Goal: Task Accomplishment & Management: Use online tool/utility

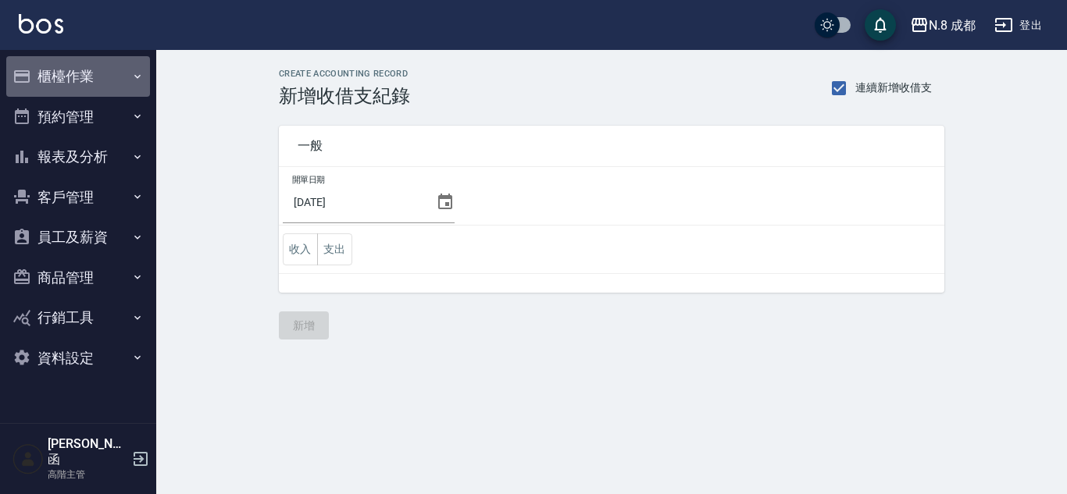
click at [64, 70] on button "櫃檯作業" at bounding box center [78, 76] width 144 height 41
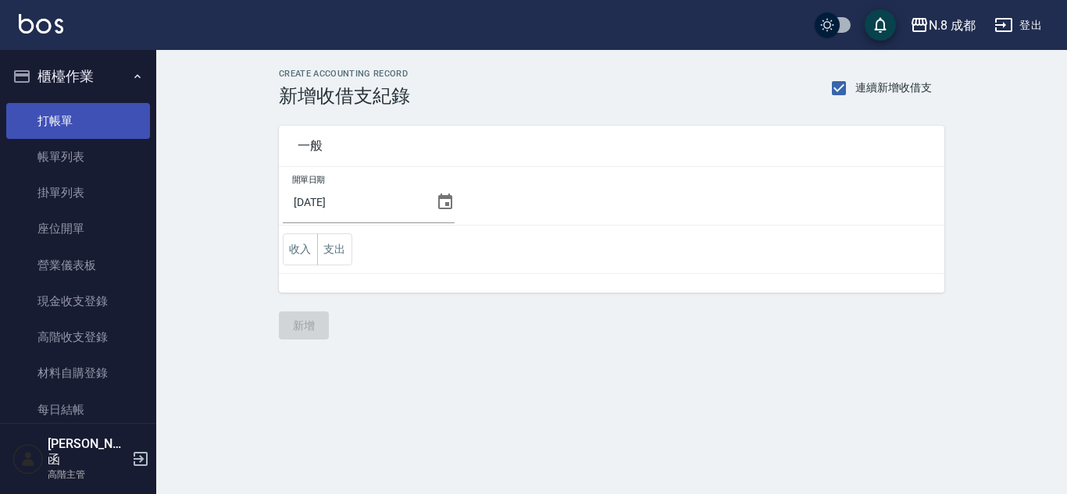
click at [83, 107] on link "打帳單" at bounding box center [78, 121] width 144 height 36
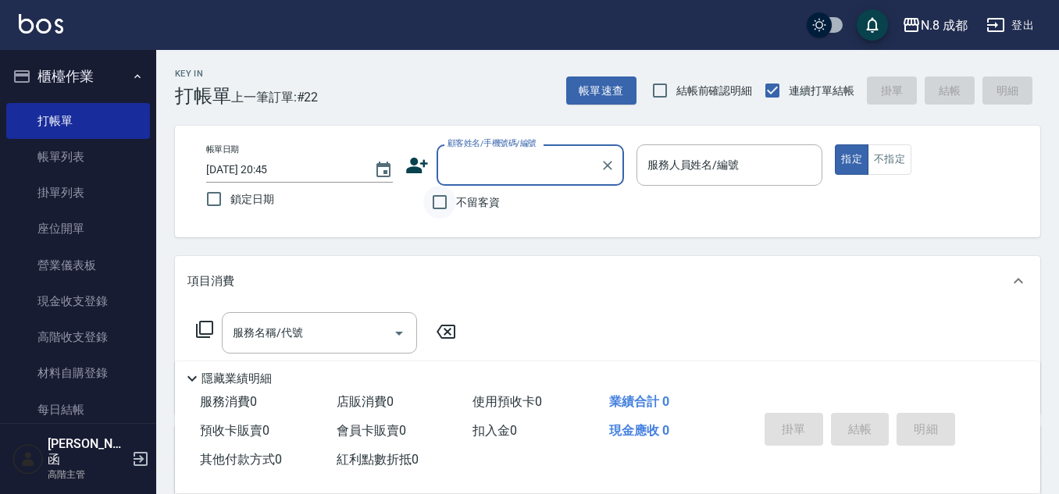
click at [441, 206] on input "不留客資" at bounding box center [439, 202] width 33 height 33
checkbox input "true"
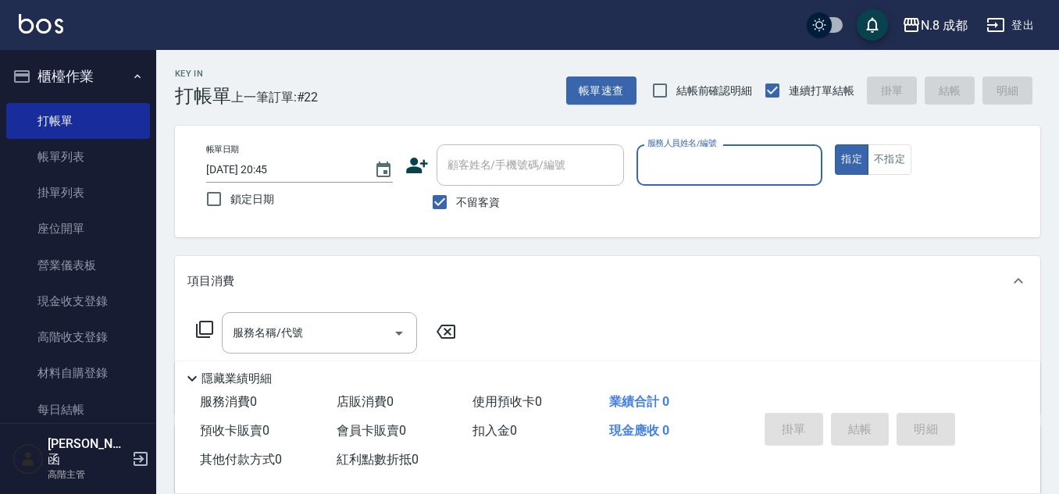
click at [721, 179] on input "服務人員姓名/編號" at bounding box center [730, 165] width 173 height 27
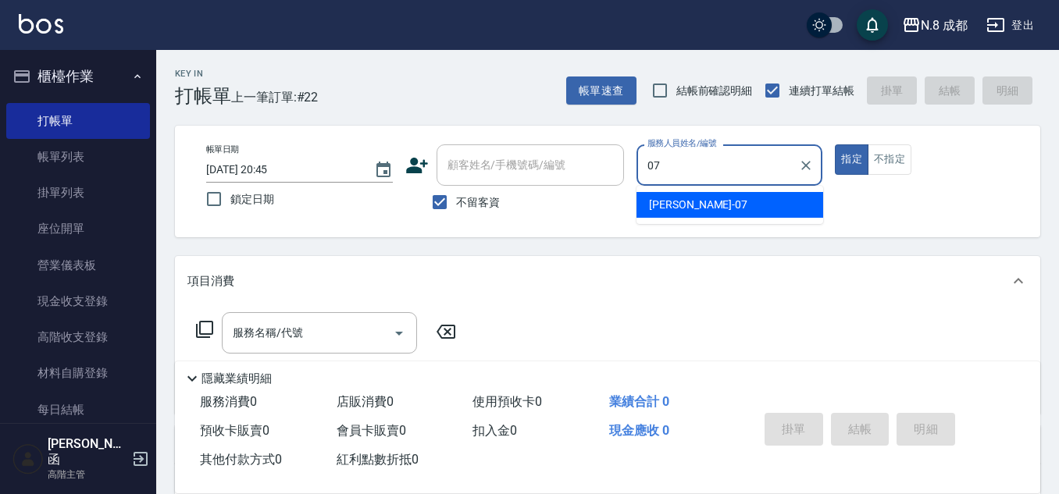
click at [715, 196] on div "[PERSON_NAME] -07" at bounding box center [730, 205] width 187 height 26
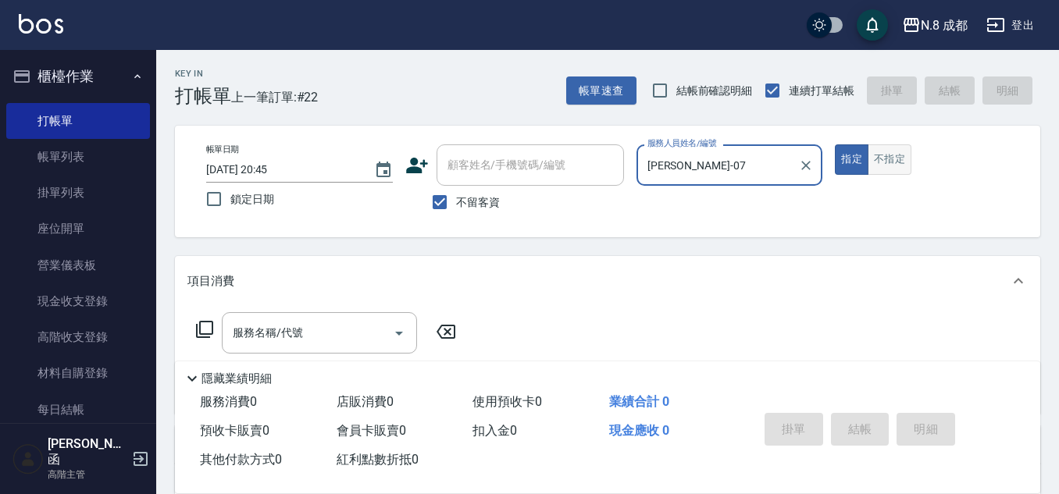
type input "[PERSON_NAME]-07"
click at [884, 150] on button "不指定" at bounding box center [890, 159] width 44 height 30
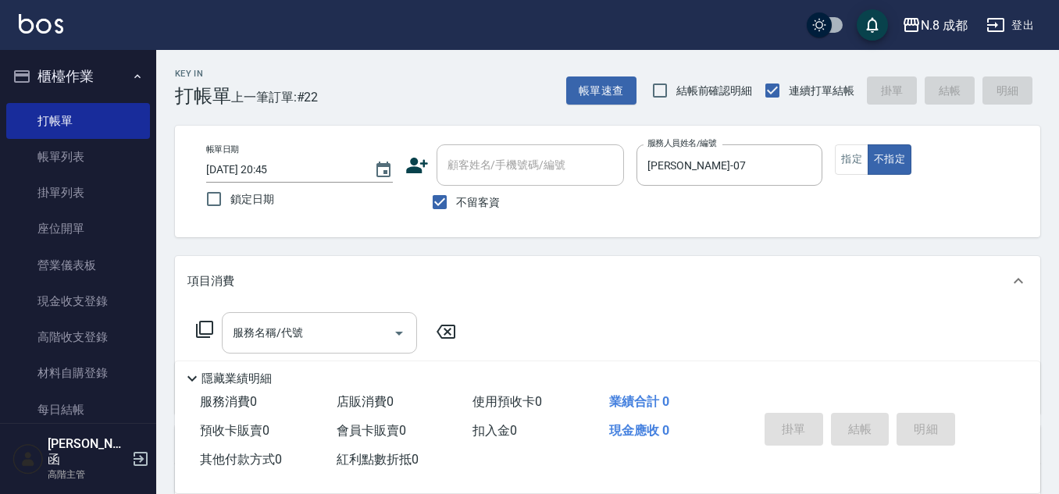
click at [284, 326] on div "服務名稱/代號 服務名稱/代號" at bounding box center [319, 332] width 195 height 41
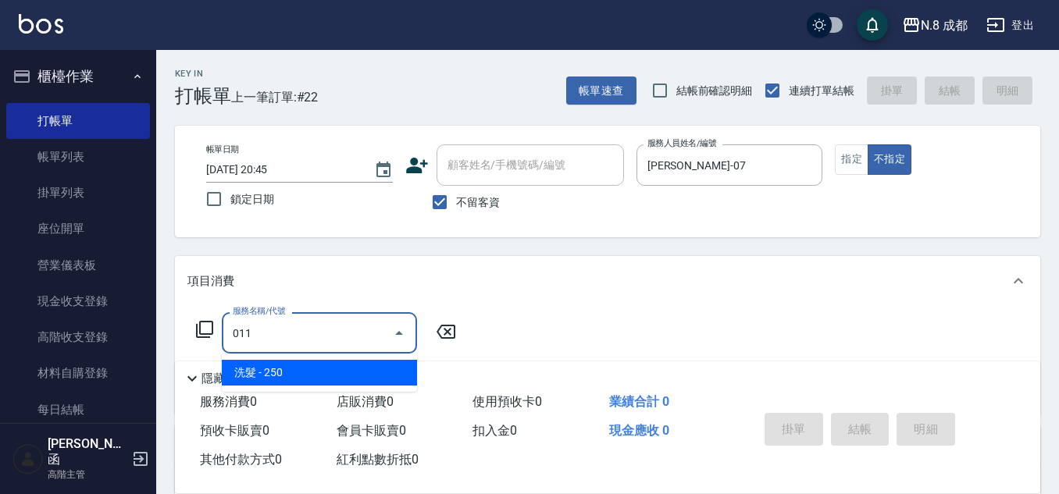
click at [302, 377] on span "洗髮 - 250" at bounding box center [319, 373] width 195 height 26
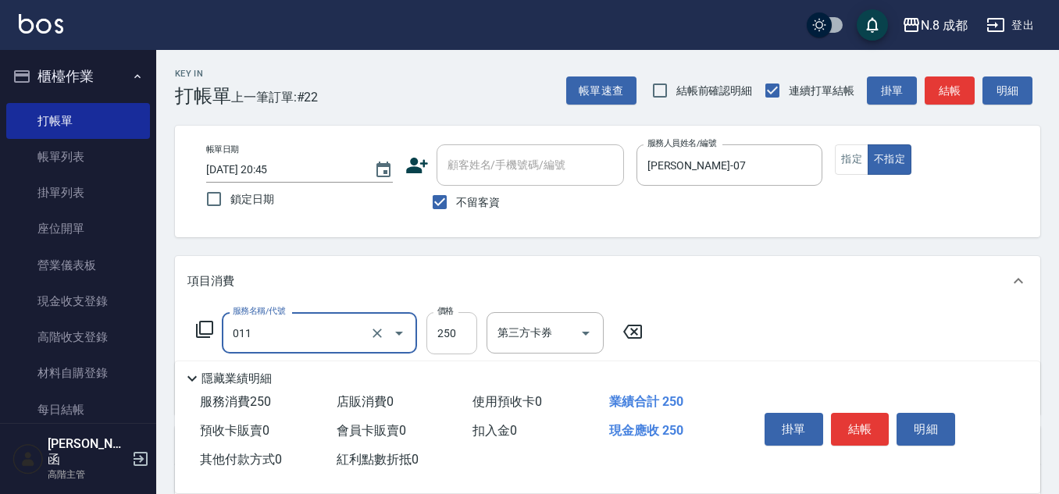
type input "洗髮(011)"
click at [444, 337] on input "250" at bounding box center [451, 333] width 51 height 42
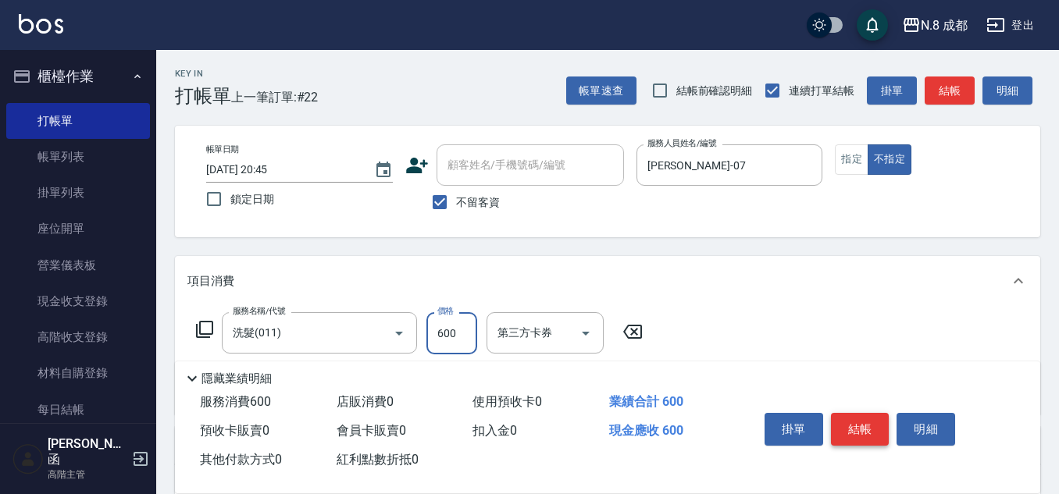
type input "600"
click at [868, 433] on button "結帳" at bounding box center [860, 429] width 59 height 33
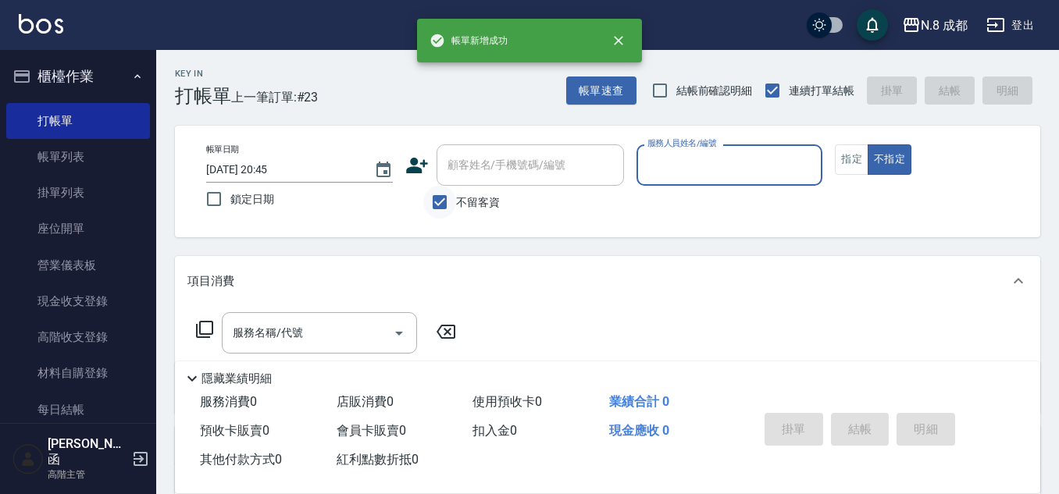
click at [448, 191] on input "不留客資" at bounding box center [439, 202] width 33 height 33
checkbox input "false"
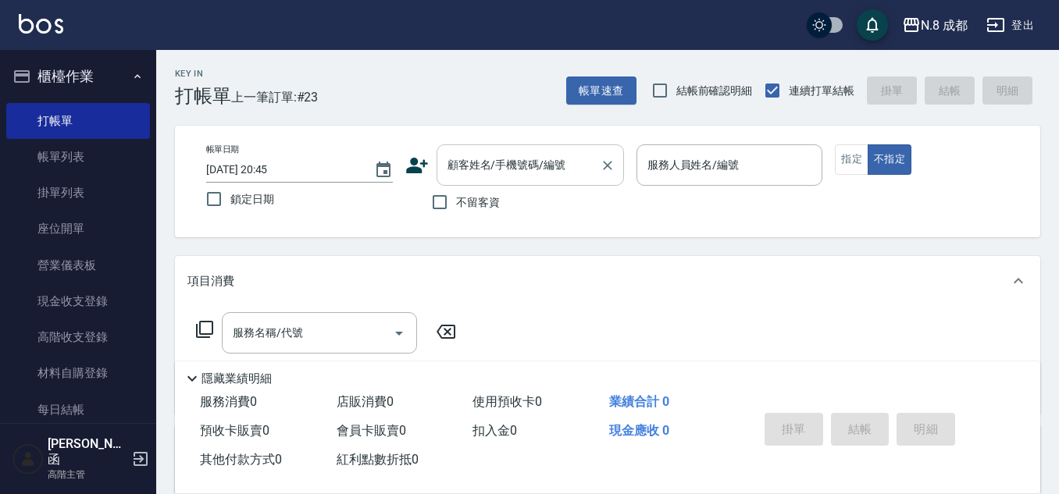
click at [468, 175] on input "顧客姓名/手機號碼/編號" at bounding box center [519, 165] width 150 height 27
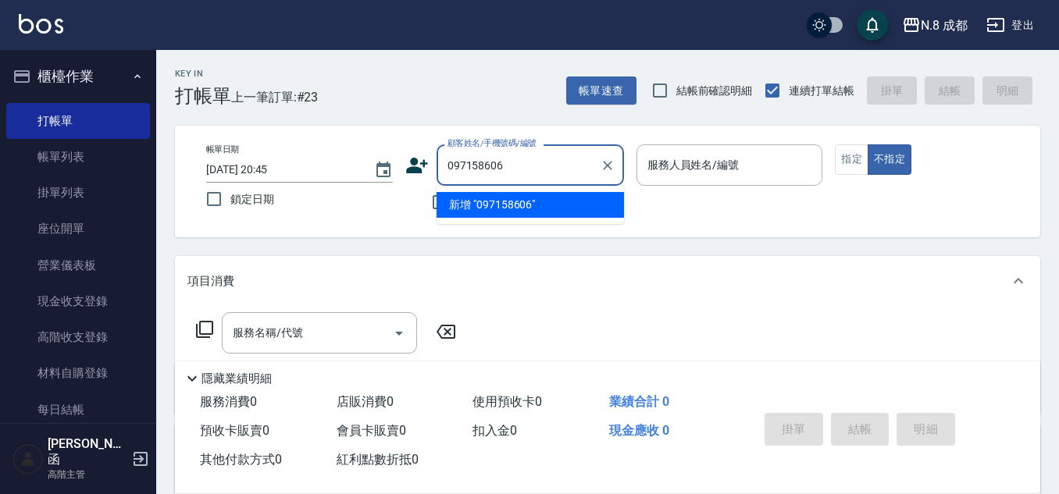
type input "0971586068"
drag, startPoint x: 525, startPoint y: 169, endPoint x: 272, endPoint y: 197, distance: 254.6
click at [273, 197] on div "帳單日期 [DATE] 20:45 鎖定日期 顧客姓名/手機號碼/編號 0971586068 顧客姓名/手機號碼/編號 不留客資 服務人員姓名/編號 服務人員…" at bounding box center [608, 181] width 828 height 74
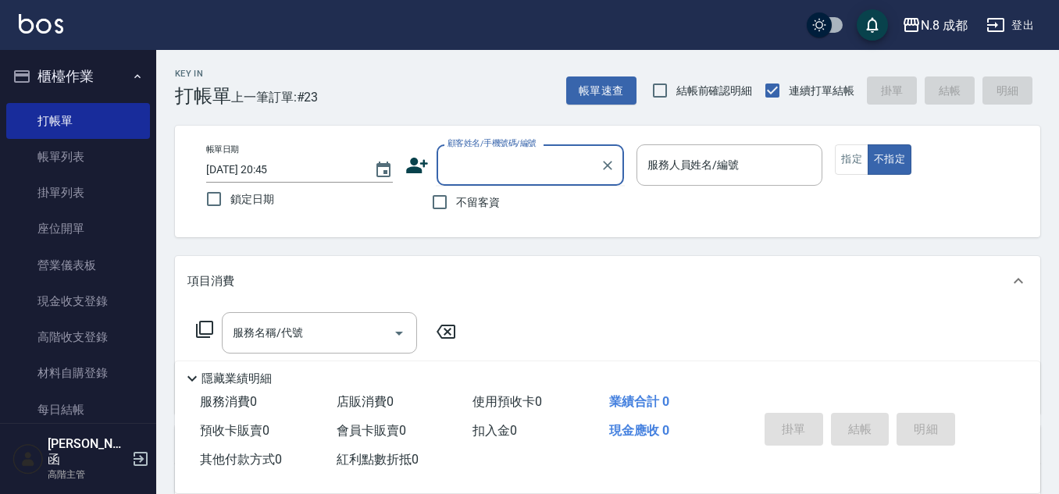
click at [416, 164] on icon at bounding box center [416, 165] width 23 height 23
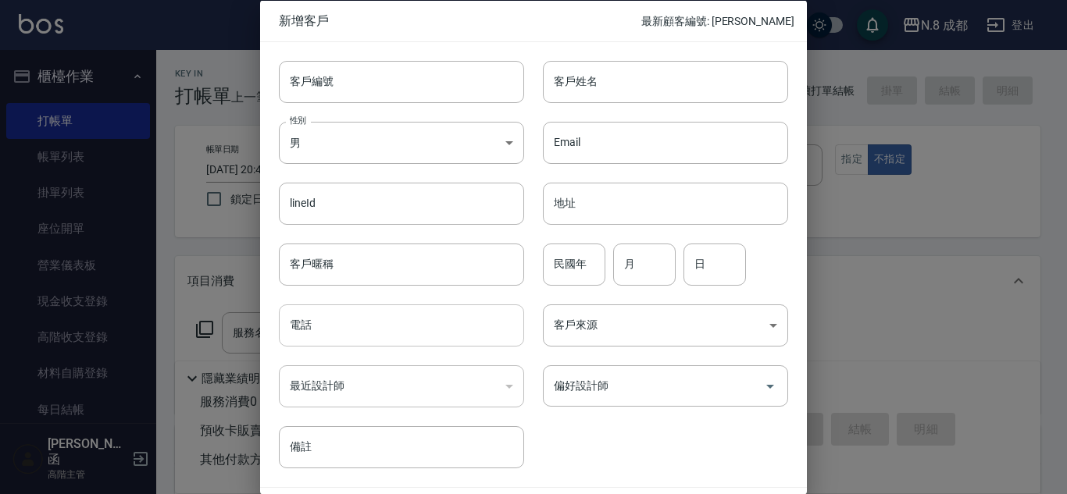
drag, startPoint x: 371, startPoint y: 330, endPoint x: 378, endPoint y: 323, distance: 9.9
click at [370, 329] on input "電話" at bounding box center [401, 326] width 245 height 42
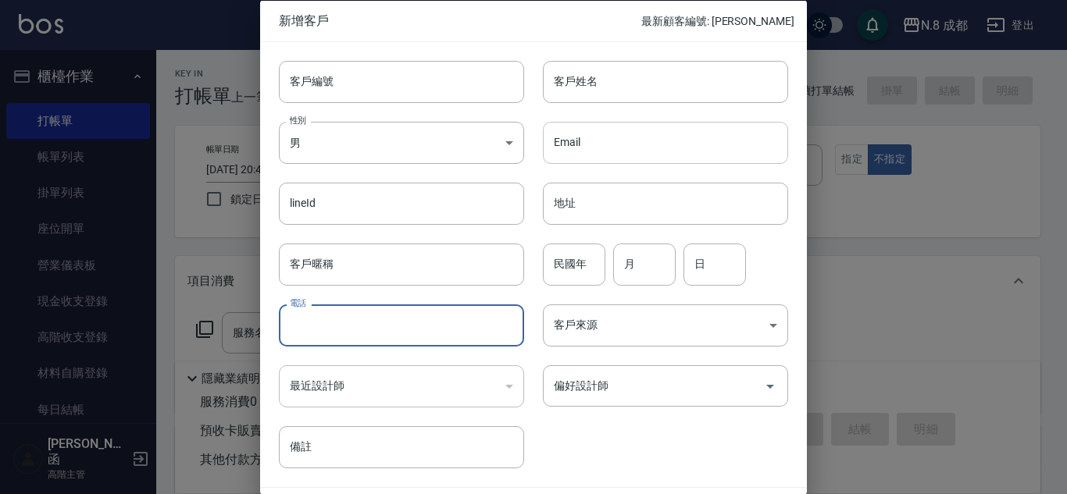
paste input "0971586068"
type input "0971586068"
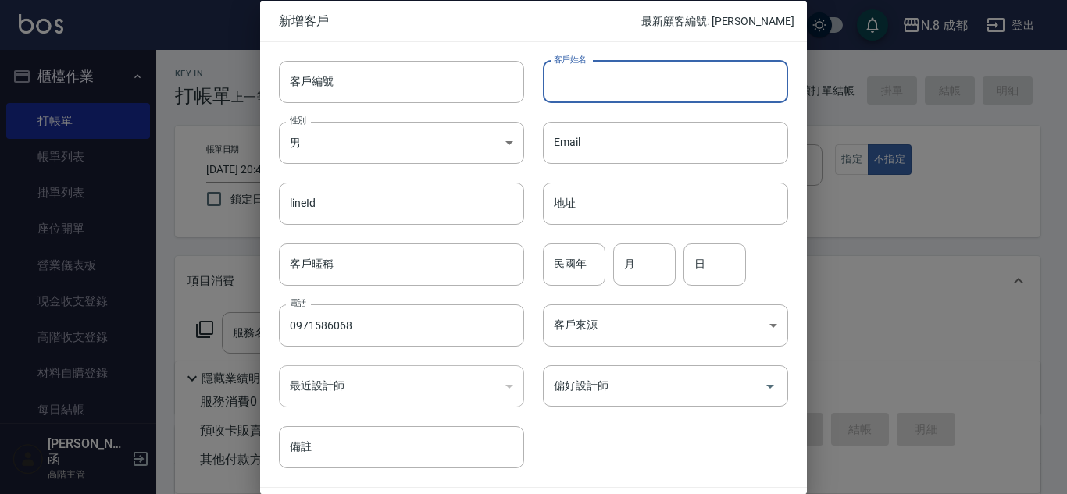
click at [632, 76] on input "客戶姓名" at bounding box center [665, 81] width 245 height 42
type input "[PERSON_NAME]妃"
click at [655, 276] on input "月" at bounding box center [644, 264] width 62 height 42
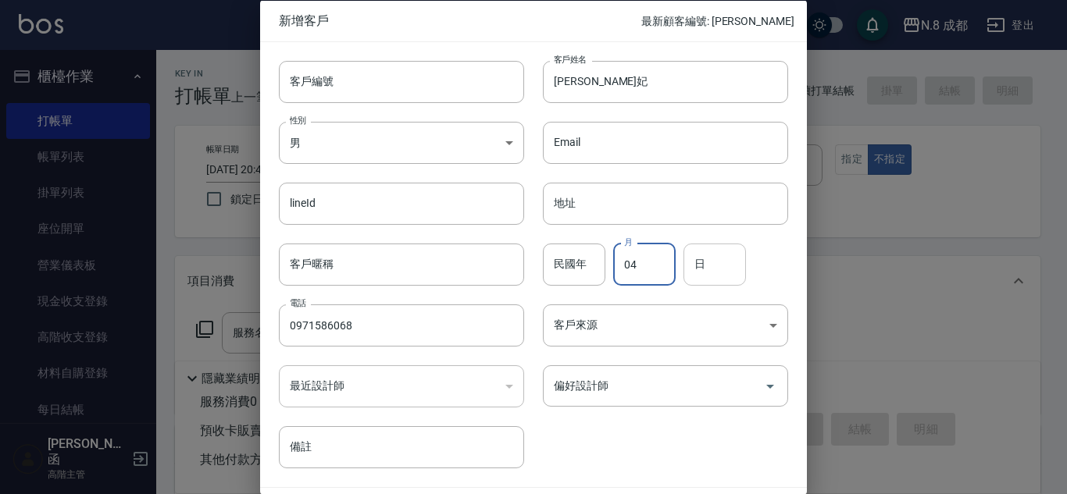
type input "04"
click at [709, 271] on input "日" at bounding box center [714, 264] width 62 height 42
type input "05"
click at [655, 383] on input "偏好設計師" at bounding box center [654, 386] width 208 height 27
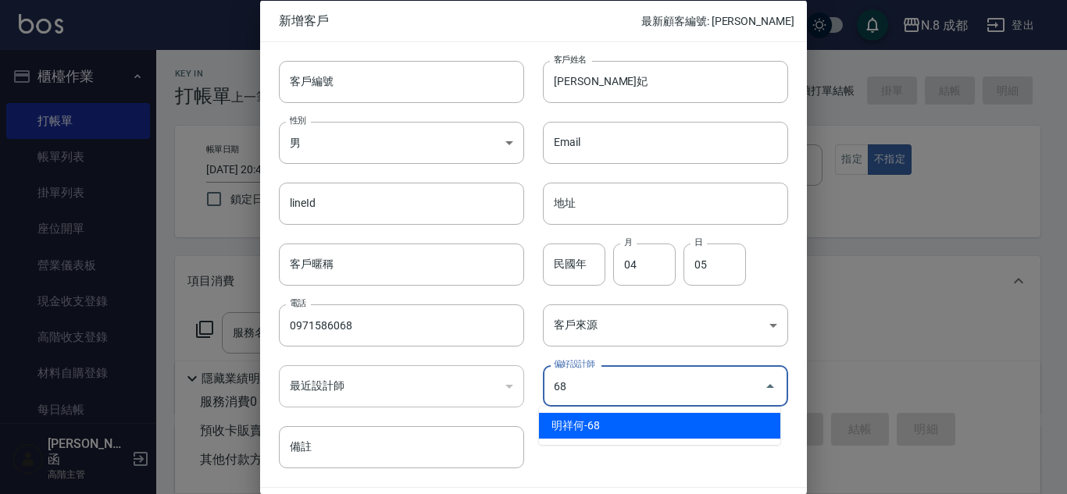
click at [656, 426] on li "明祥何-68" at bounding box center [659, 426] width 241 height 26
type input "明祥何"
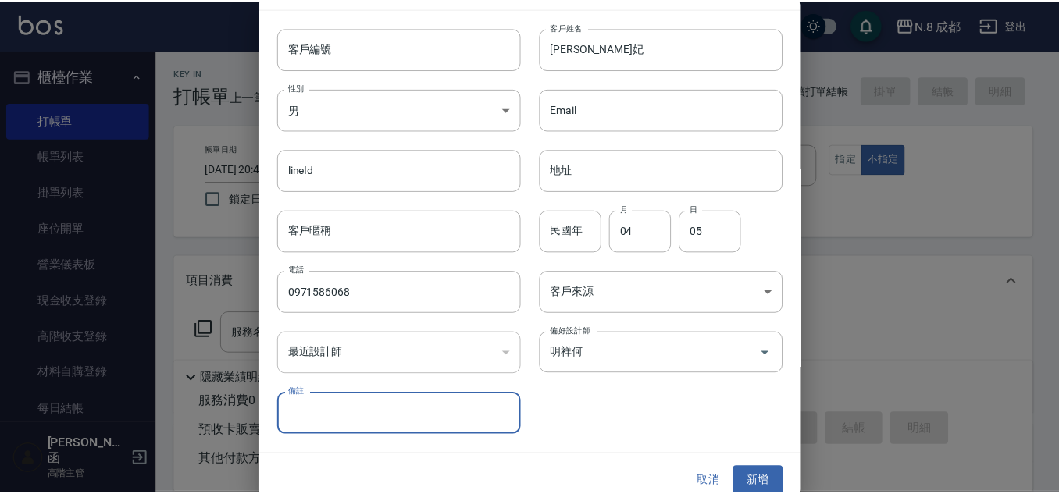
scroll to position [47, 0]
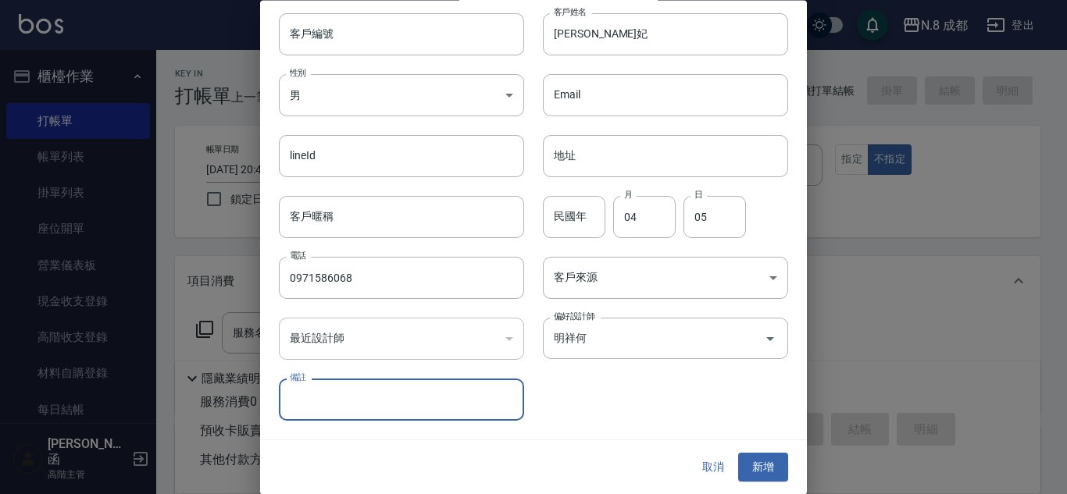
click at [763, 466] on button "新增" at bounding box center [763, 468] width 50 height 29
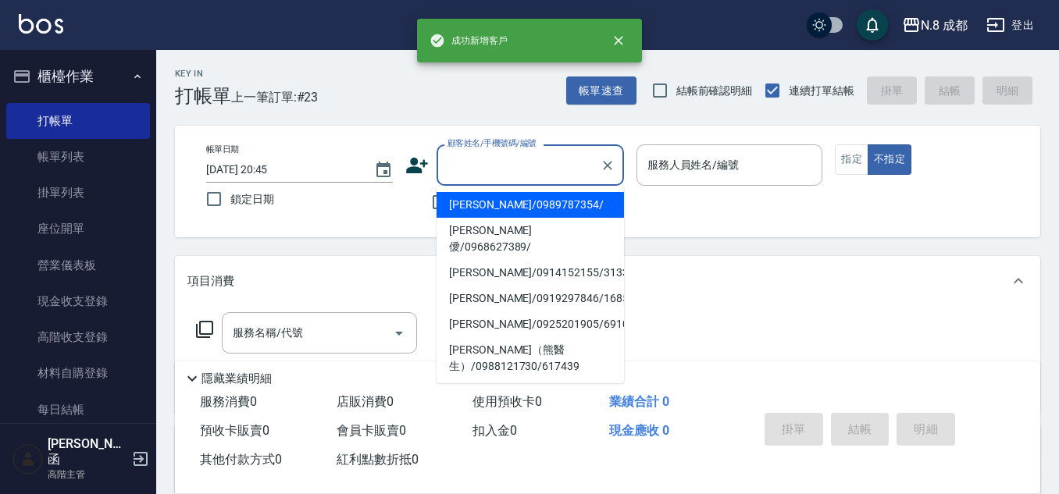
click at [483, 166] on input "顧客姓名/手機號碼/編號" at bounding box center [519, 165] width 150 height 27
paste input "0971586068"
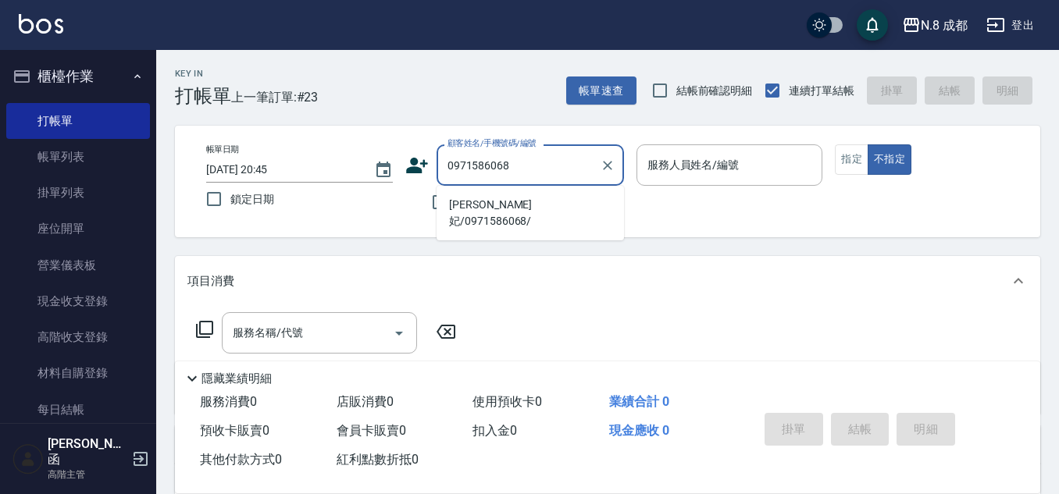
click at [585, 203] on li "[PERSON_NAME]妃/0971586068/" at bounding box center [530, 213] width 187 height 42
type input "[PERSON_NAME]妃/0971586068/"
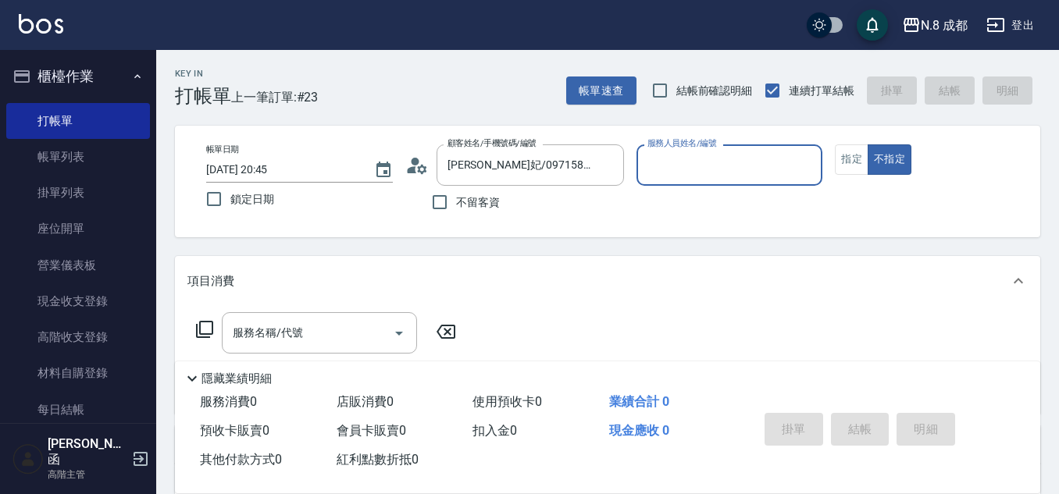
type input "明祥何-68"
click at [860, 162] on button "指定" at bounding box center [852, 159] width 34 height 30
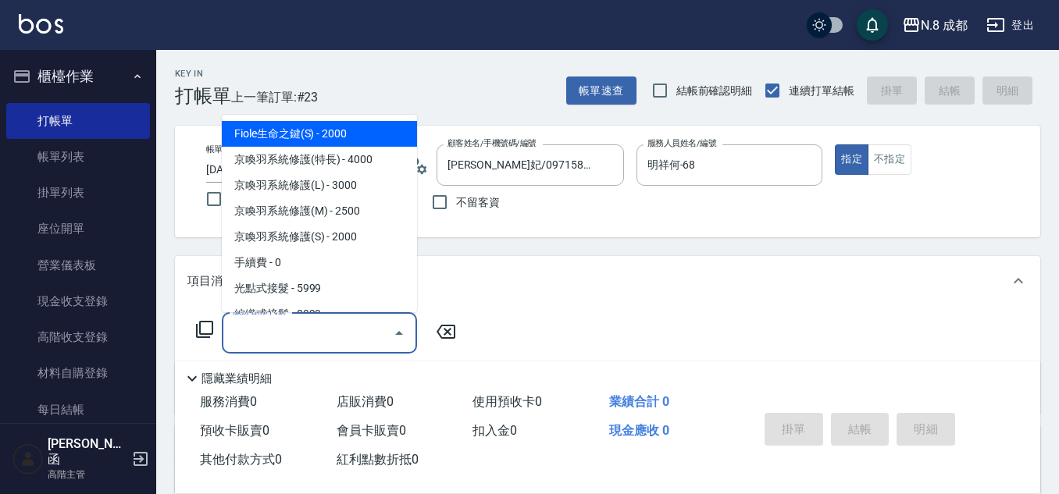
click at [309, 341] on input "服務名稱/代號" at bounding box center [308, 332] width 158 height 27
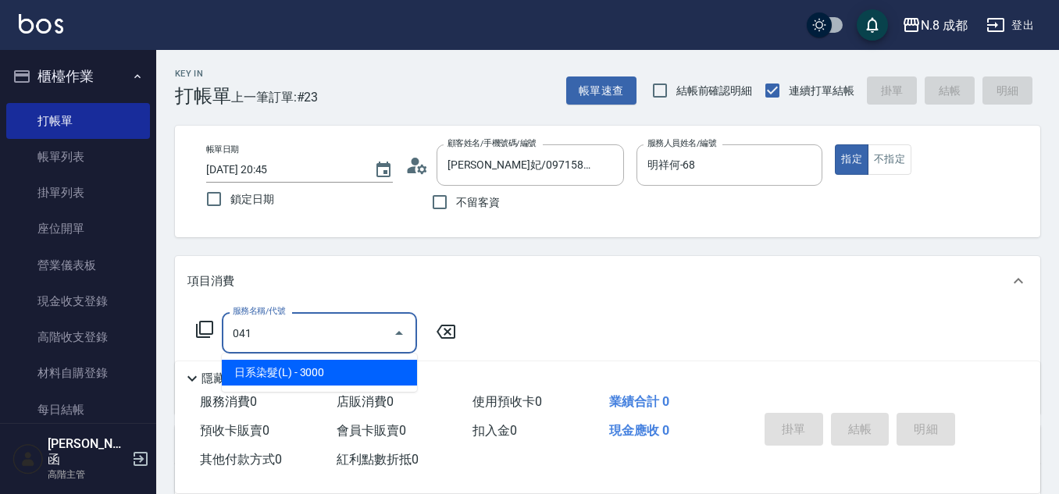
click at [301, 377] on span "日系染髮(L) - 3000" at bounding box center [319, 373] width 195 height 26
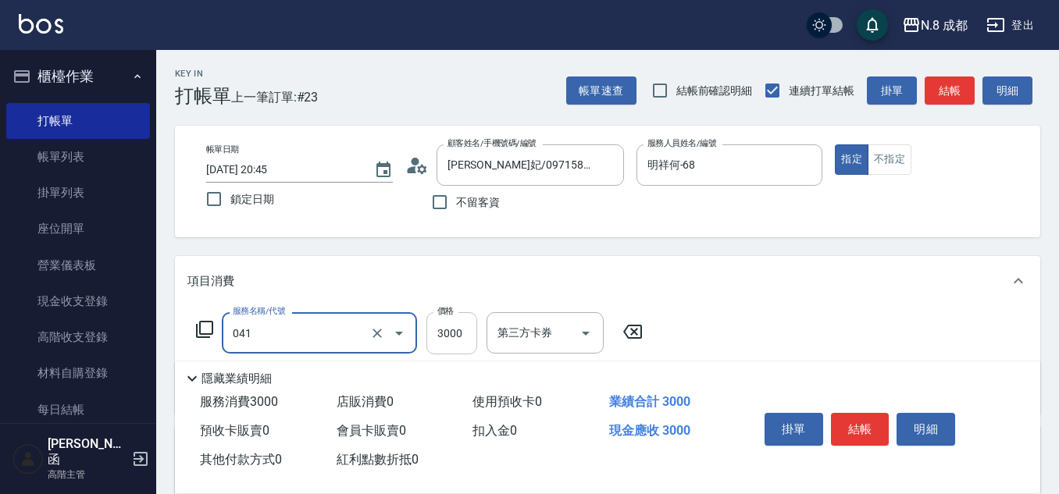
type input "日系染髮(L)(041)"
click at [473, 349] on input "3000" at bounding box center [451, 333] width 51 height 42
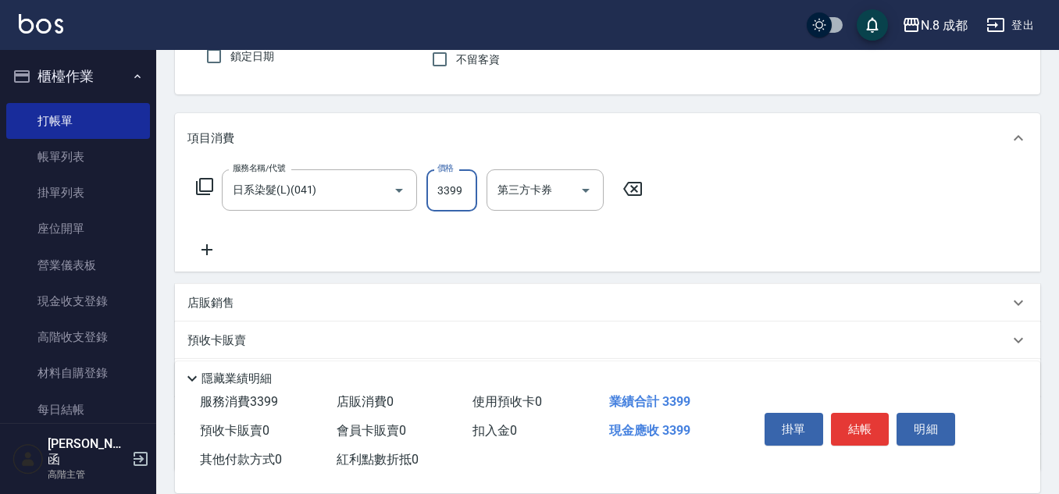
scroll to position [156, 0]
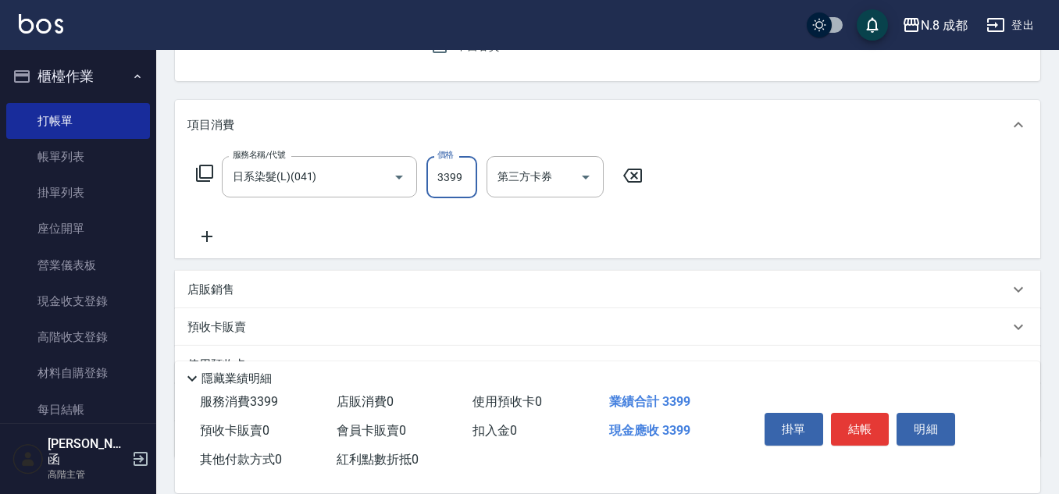
type input "3399"
click at [218, 237] on icon at bounding box center [206, 236] width 39 height 19
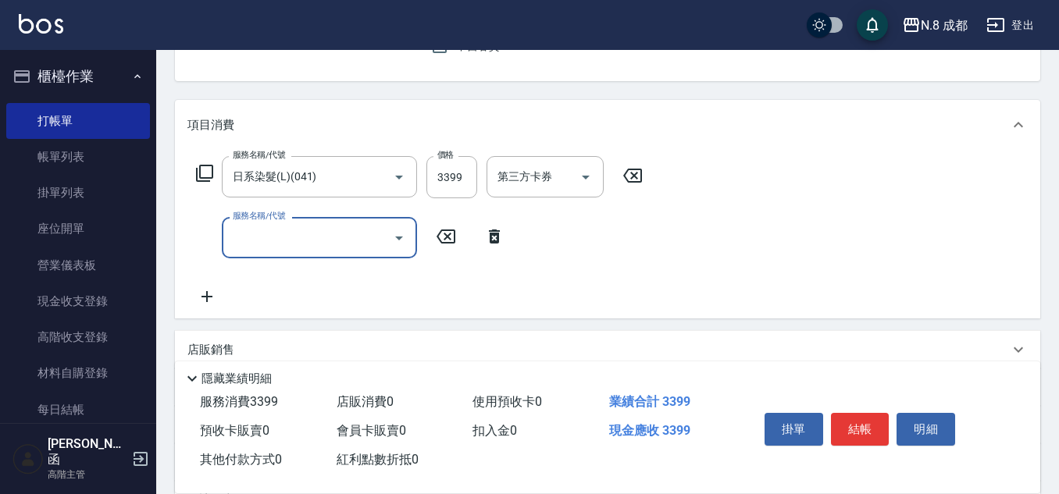
click at [279, 243] on input "服務名稱/代號" at bounding box center [308, 237] width 158 height 27
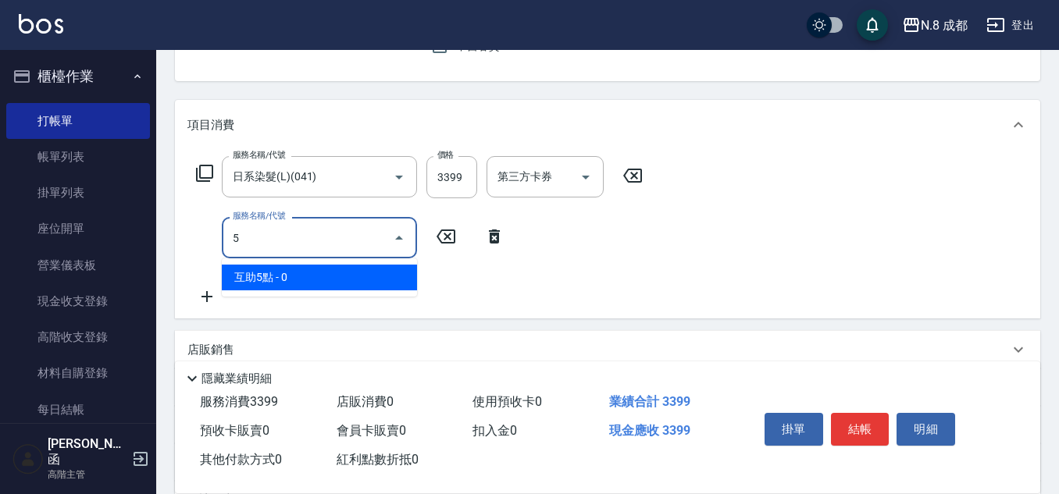
click at [309, 284] on span "互助5點 - 0" at bounding box center [319, 278] width 195 height 26
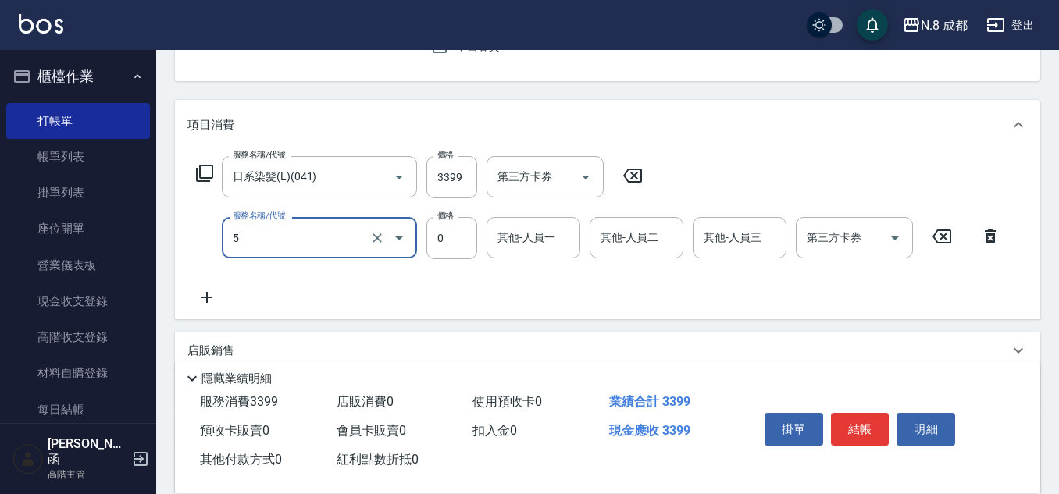
type input "互助5點(5)"
click at [522, 229] on div "其他-人員一 其他-人員一" at bounding box center [534, 237] width 94 height 41
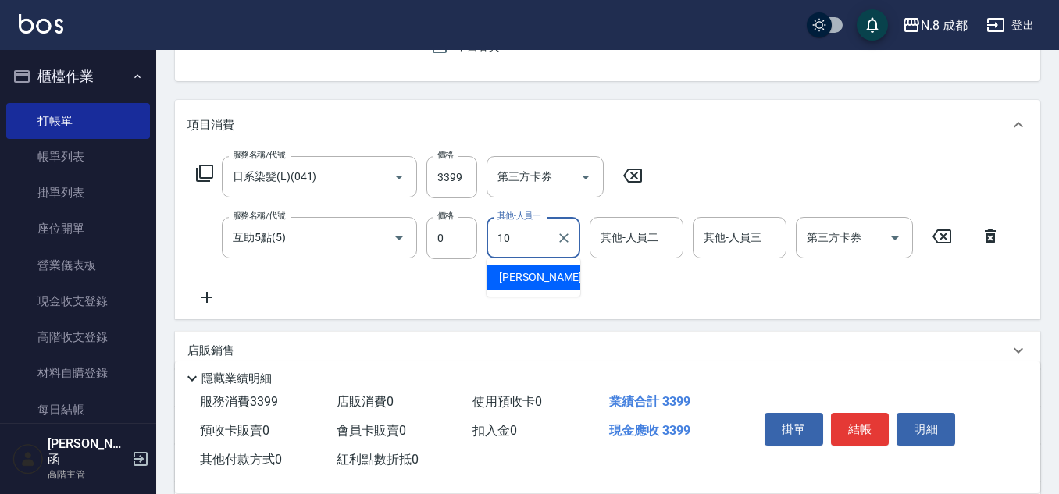
drag, startPoint x: 537, startPoint y: 273, endPoint x: 749, endPoint y: 325, distance: 218.8
click at [538, 273] on span "[PERSON_NAME]-10" at bounding box center [548, 277] width 98 height 16
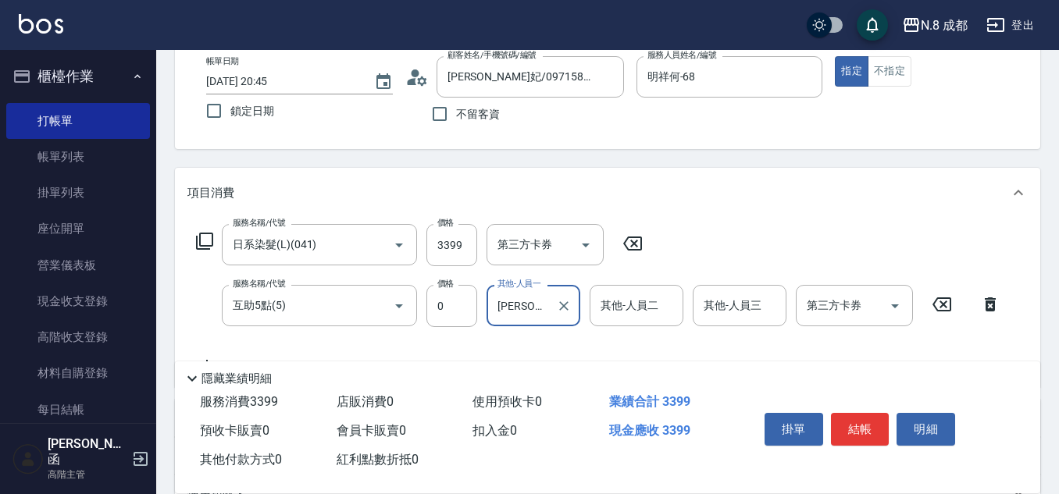
scroll to position [0, 0]
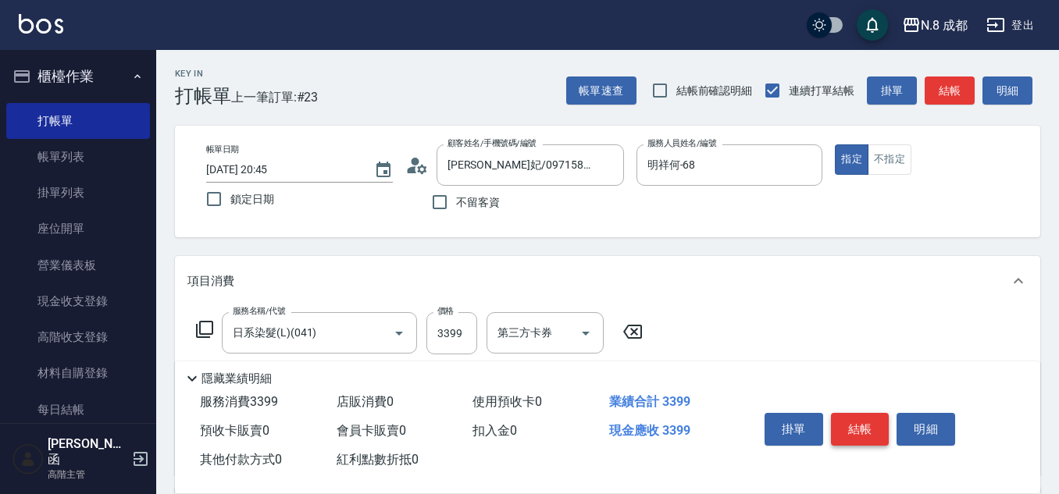
type input "[PERSON_NAME]-10"
click at [867, 424] on button "結帳" at bounding box center [860, 429] width 59 height 33
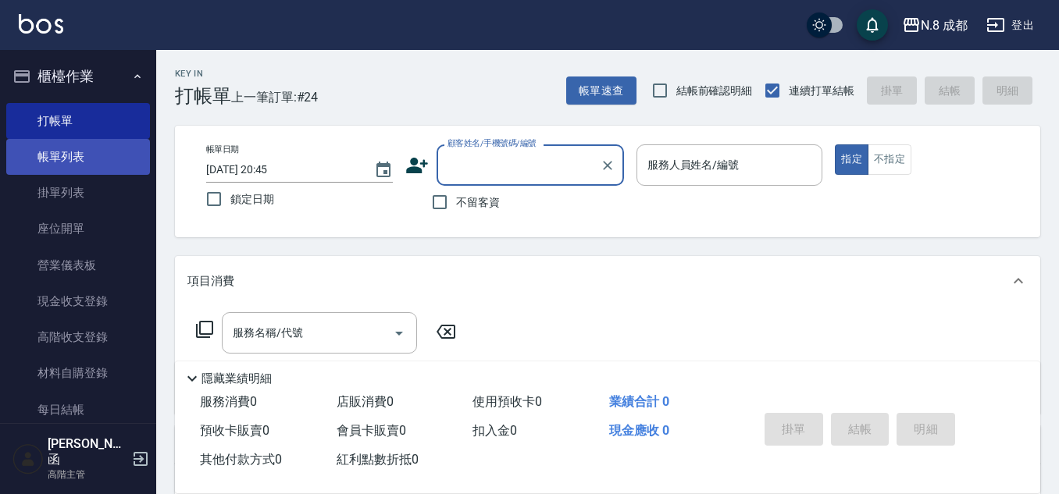
click at [117, 160] on link "帳單列表" at bounding box center [78, 157] width 144 height 36
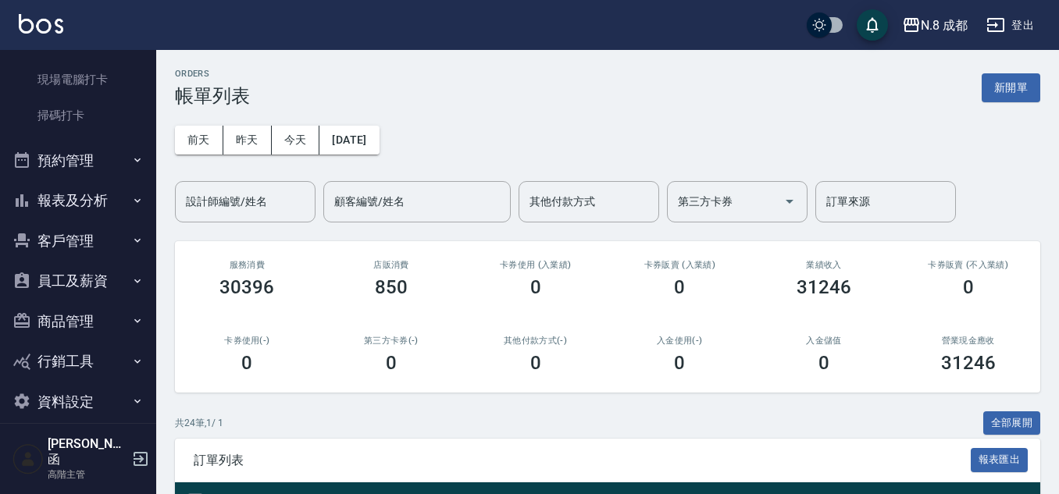
scroll to position [405, 0]
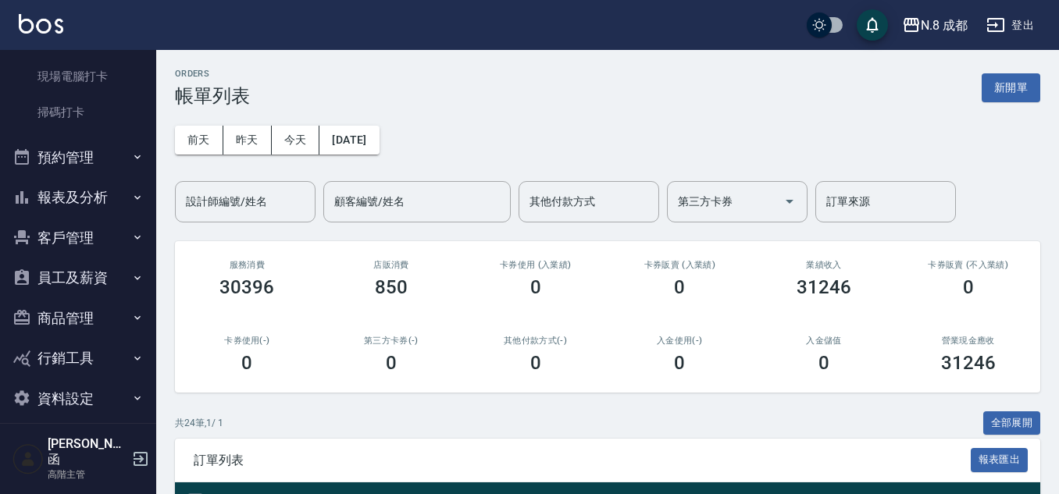
click at [59, 194] on button "報表及分析" at bounding box center [78, 197] width 144 height 41
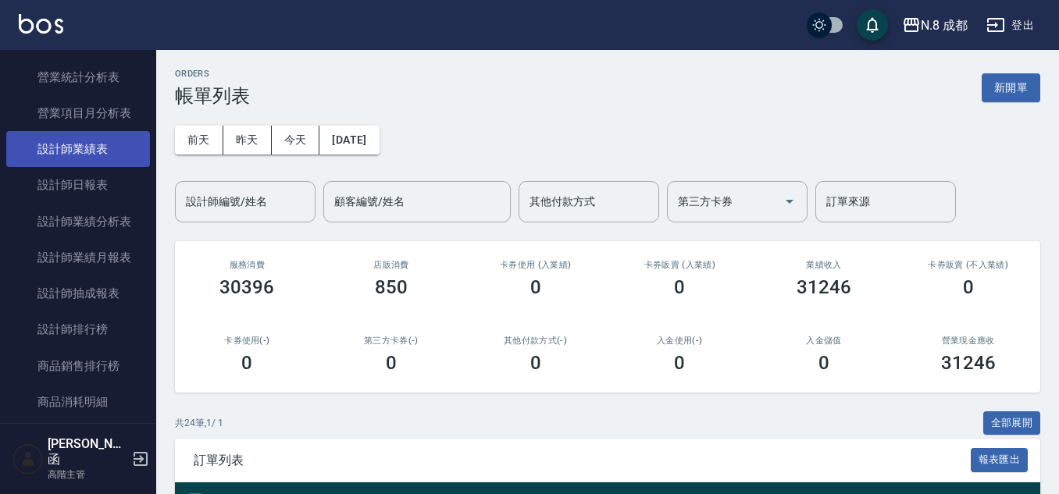
scroll to position [1030, 0]
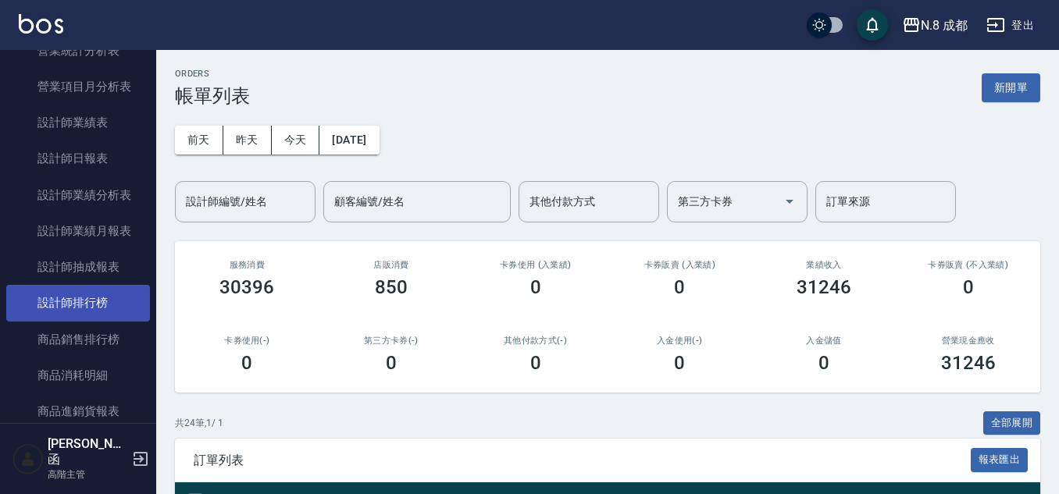
click at [74, 301] on link "設計師排行榜" at bounding box center [78, 303] width 144 height 36
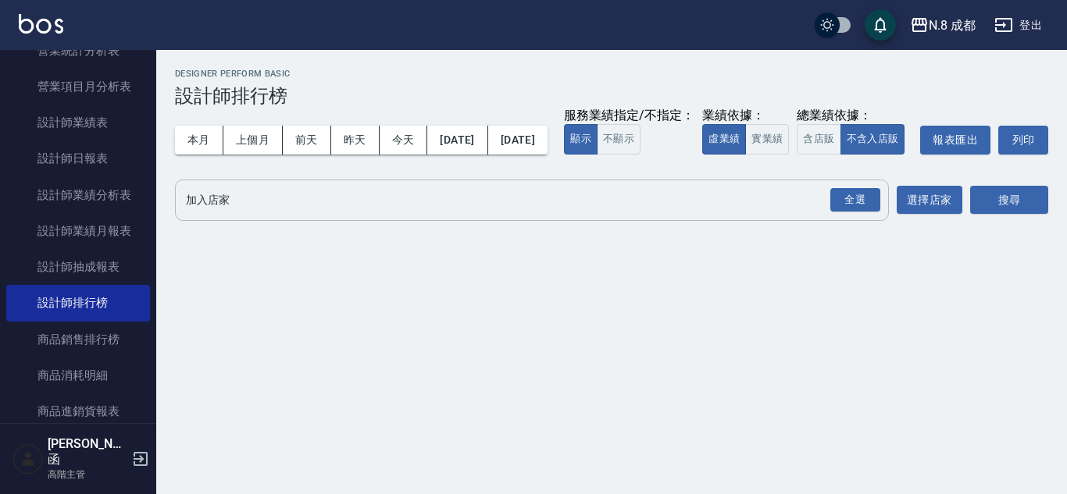
click at [242, 214] on input "加入店家" at bounding box center [520, 200] width 676 height 27
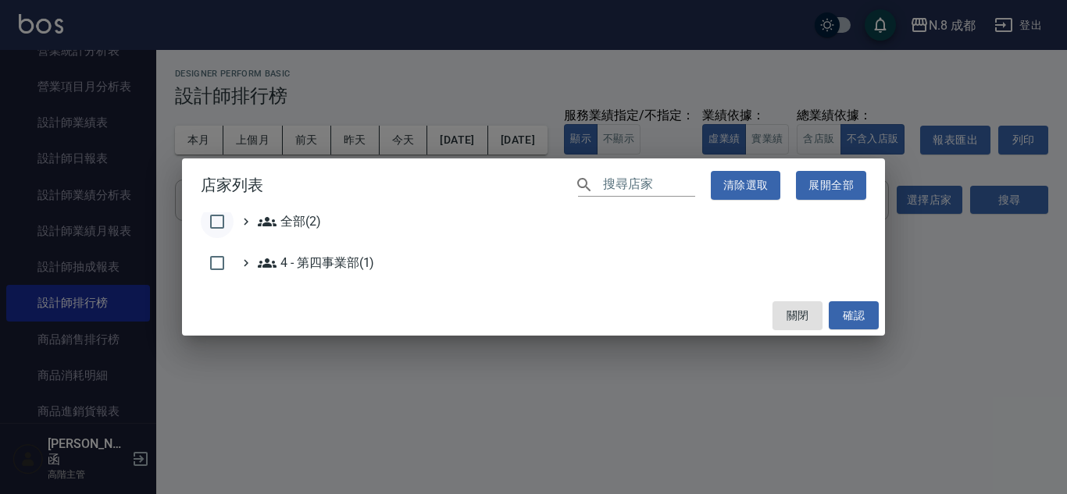
click at [210, 227] on input "checkbox" at bounding box center [217, 221] width 33 height 33
checkbox input "true"
click at [844, 292] on div "全部(2) 4 - 第四事業部(1)" at bounding box center [533, 253] width 703 height 83
click at [844, 312] on button "確認" at bounding box center [854, 315] width 50 height 29
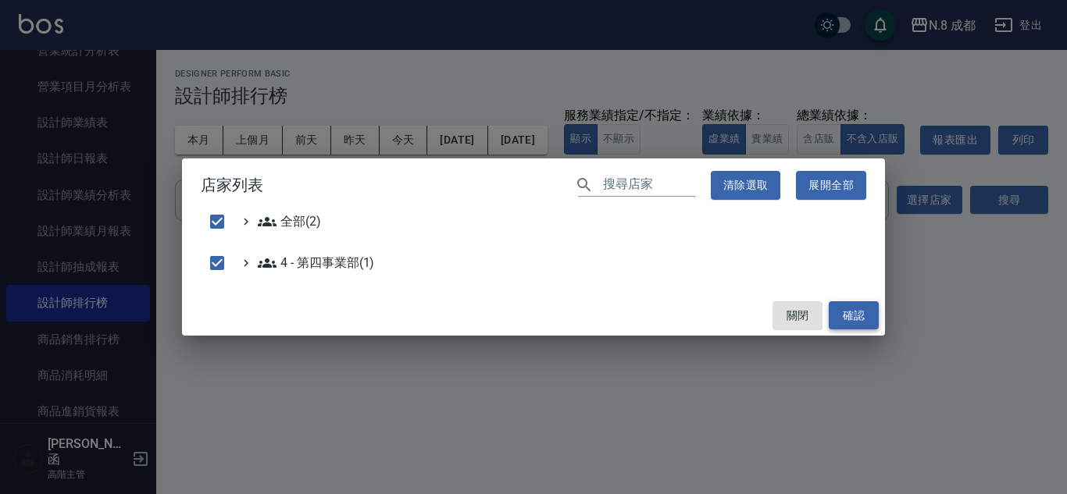
checkbox input "false"
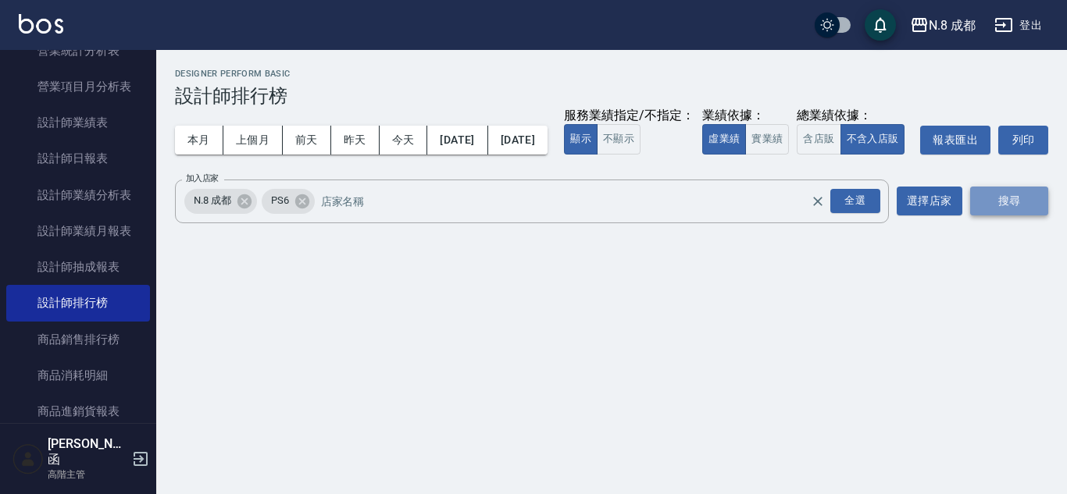
click at [1018, 216] on button "搜尋" at bounding box center [1009, 201] width 78 height 29
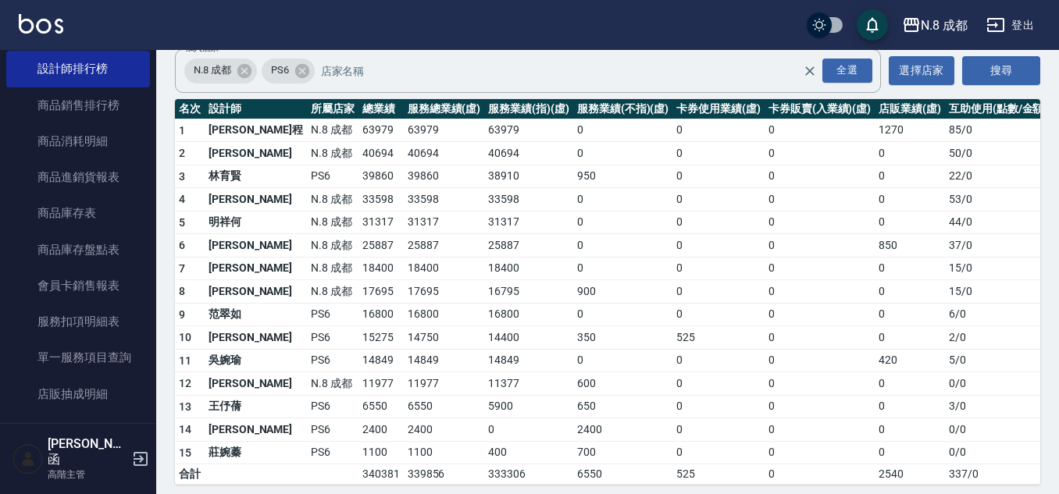
scroll to position [156, 0]
